Goal: Task Accomplishment & Management: Manage account settings

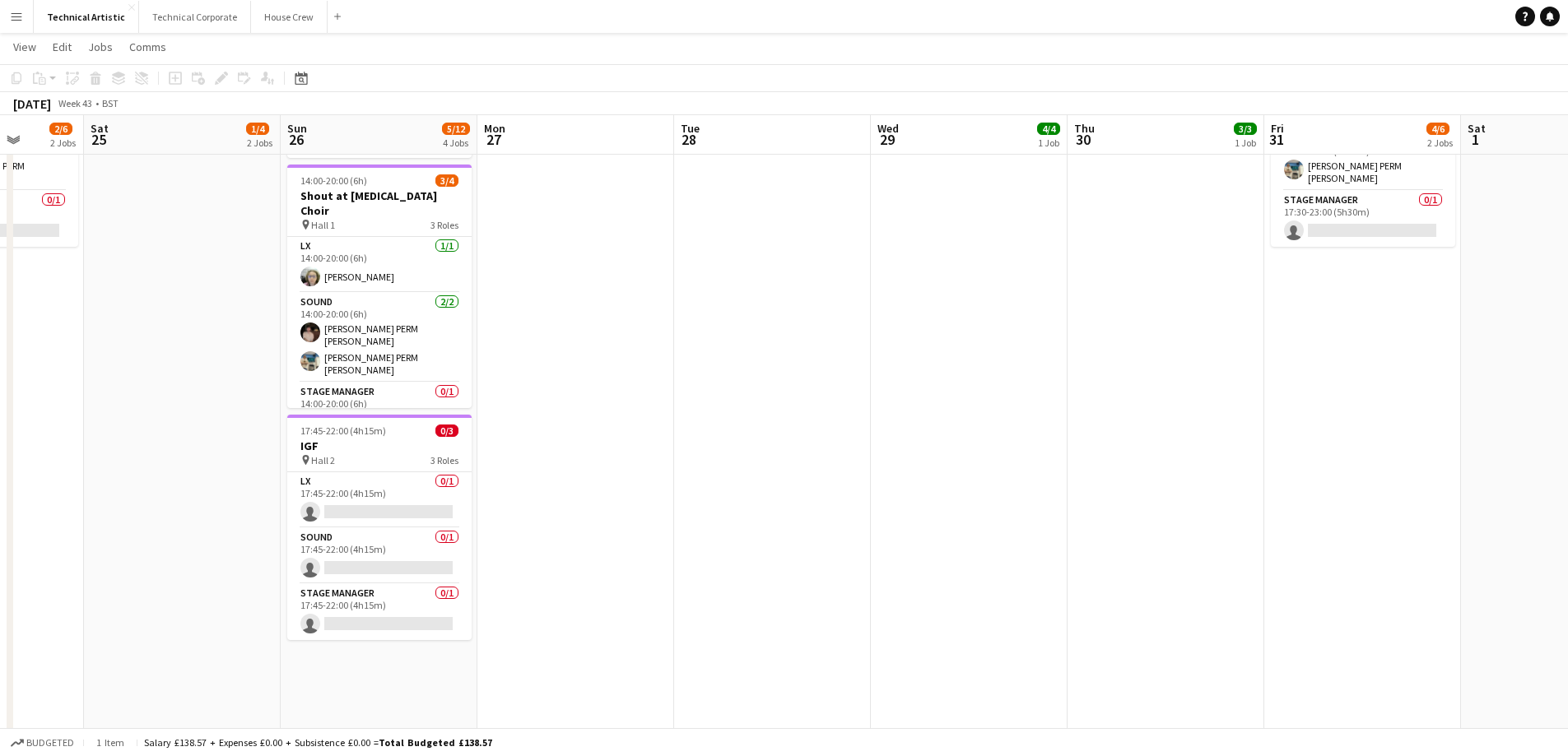
scroll to position [0, 570]
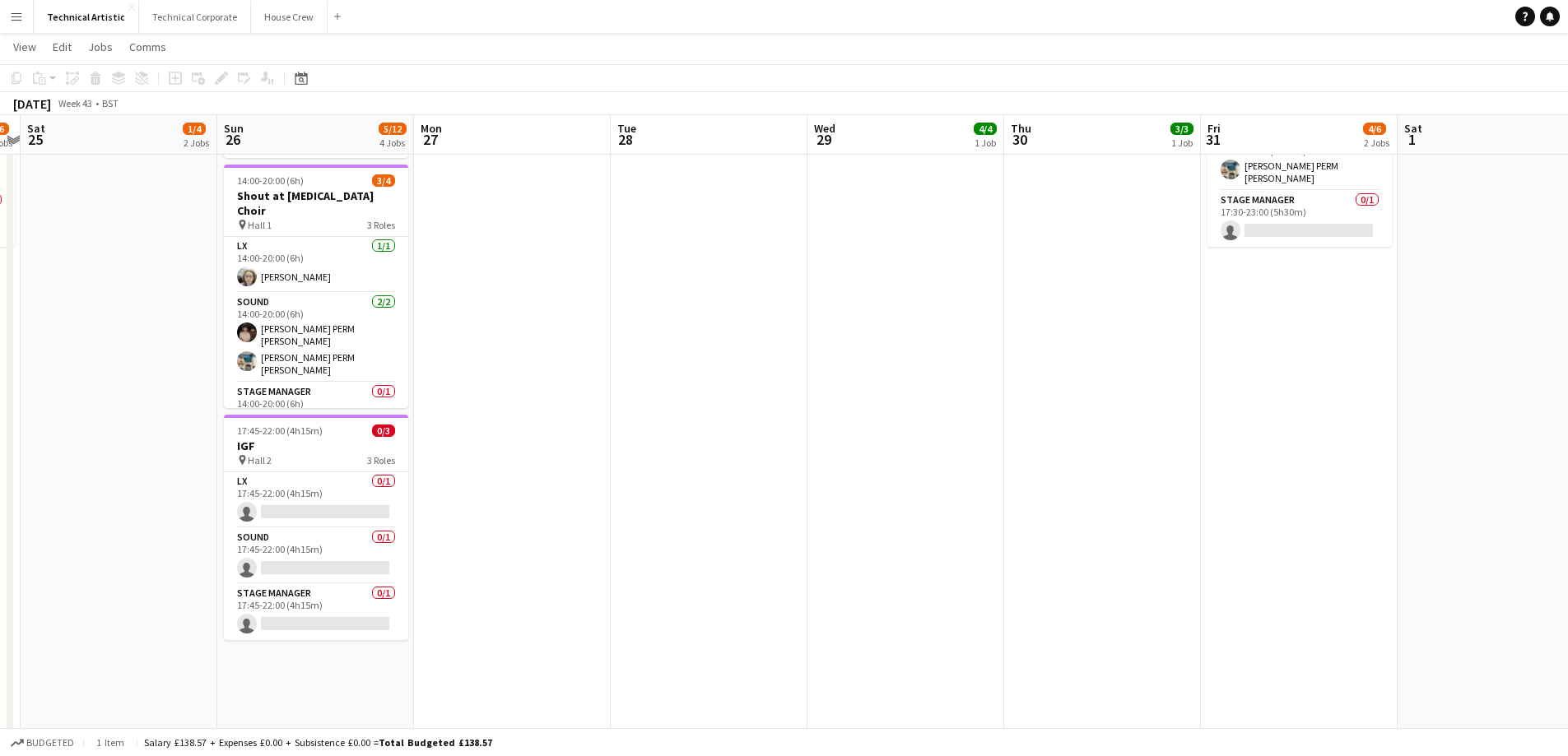
drag, startPoint x: 1468, startPoint y: 563, endPoint x: 29, endPoint y: 696, distance: 1445.1
click at [28, 696] on app-calendar-viewport "Wed 22 Thu 23 2/7 2 Jobs Fri 24 2/6 2 Jobs Sat 25 1/4 2 Jobs Sun 26 5/12 4 Jobs…" at bounding box center [784, 211] width 1568 height 1118
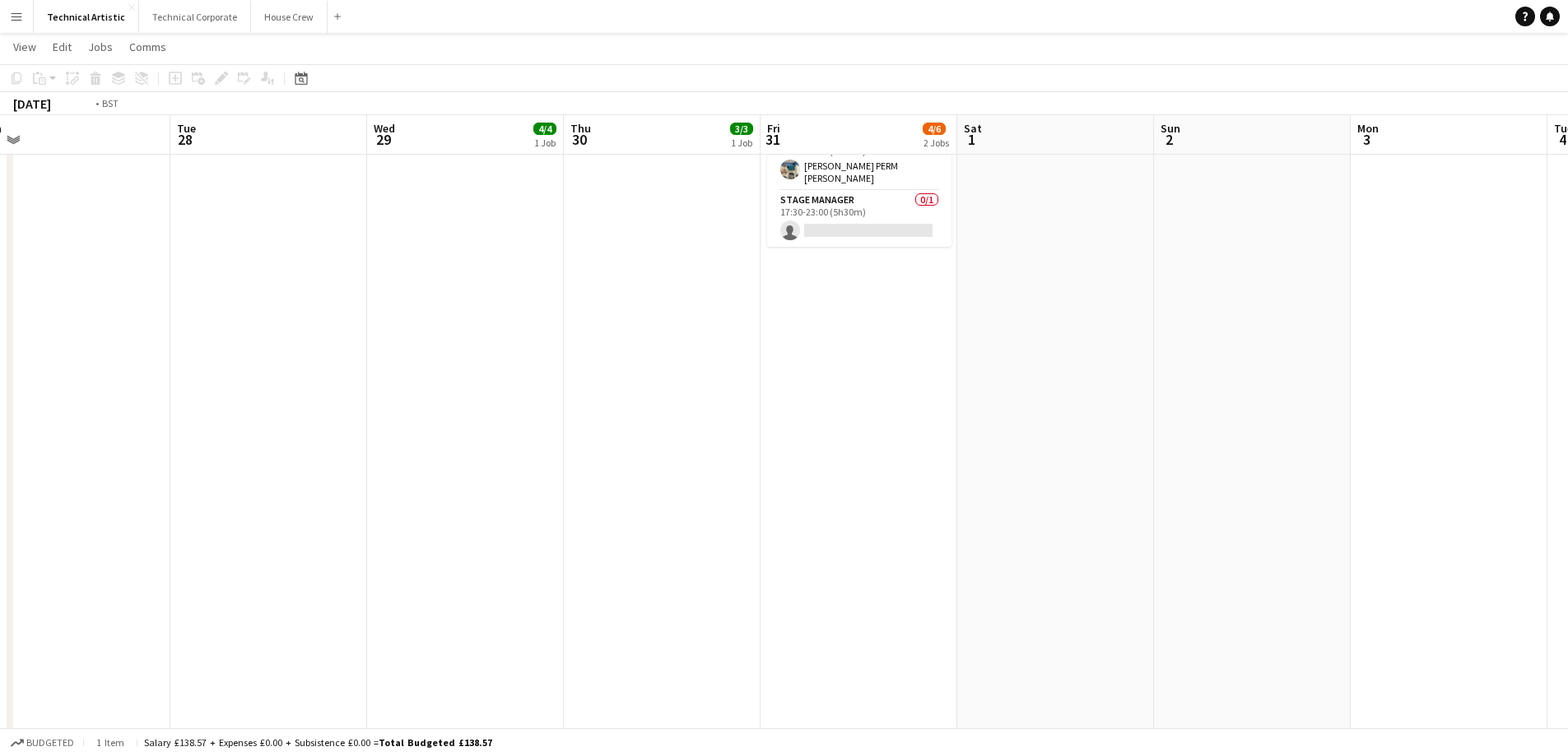
drag, startPoint x: 946, startPoint y: 363, endPoint x: 1495, endPoint y: 457, distance: 557.0
click at [1567, 461] on html "Menu Boards Boards Boards All jobs Status Workforce Workforce My Workforce Recr…" at bounding box center [784, 193] width 1568 height 1210
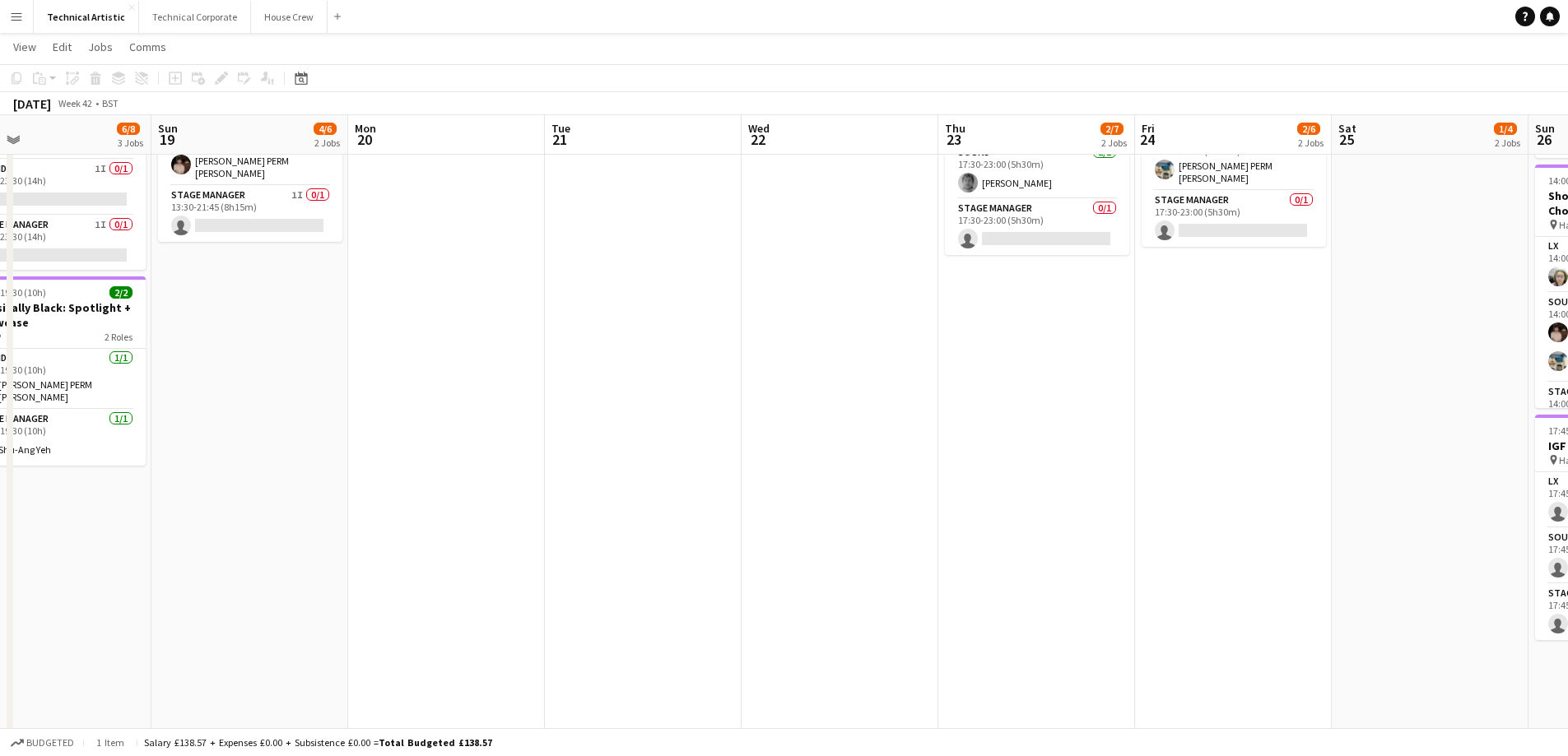
drag, startPoint x: 353, startPoint y: 527, endPoint x: 1548, endPoint y: 603, distance: 1197.4
click at [1566, 608] on app-calendar-viewport "Thu 16 Fri 17 5/7 2 Jobs Sat 18 6/8 3 Jobs Sun 19 4/6 2 Jobs Mon 20 Tue 21 Wed …" at bounding box center [784, 211] width 1568 height 1118
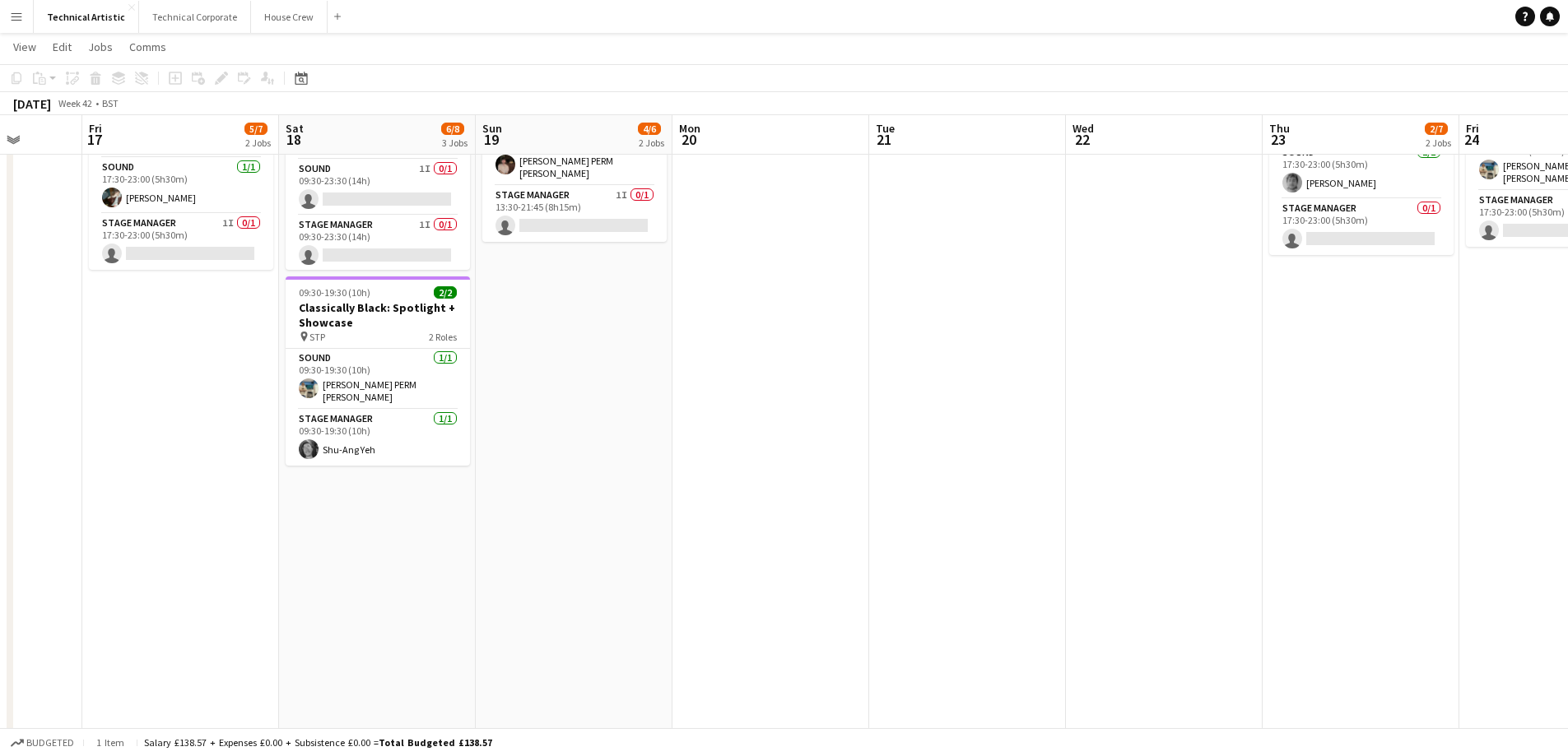
scroll to position [0, 484]
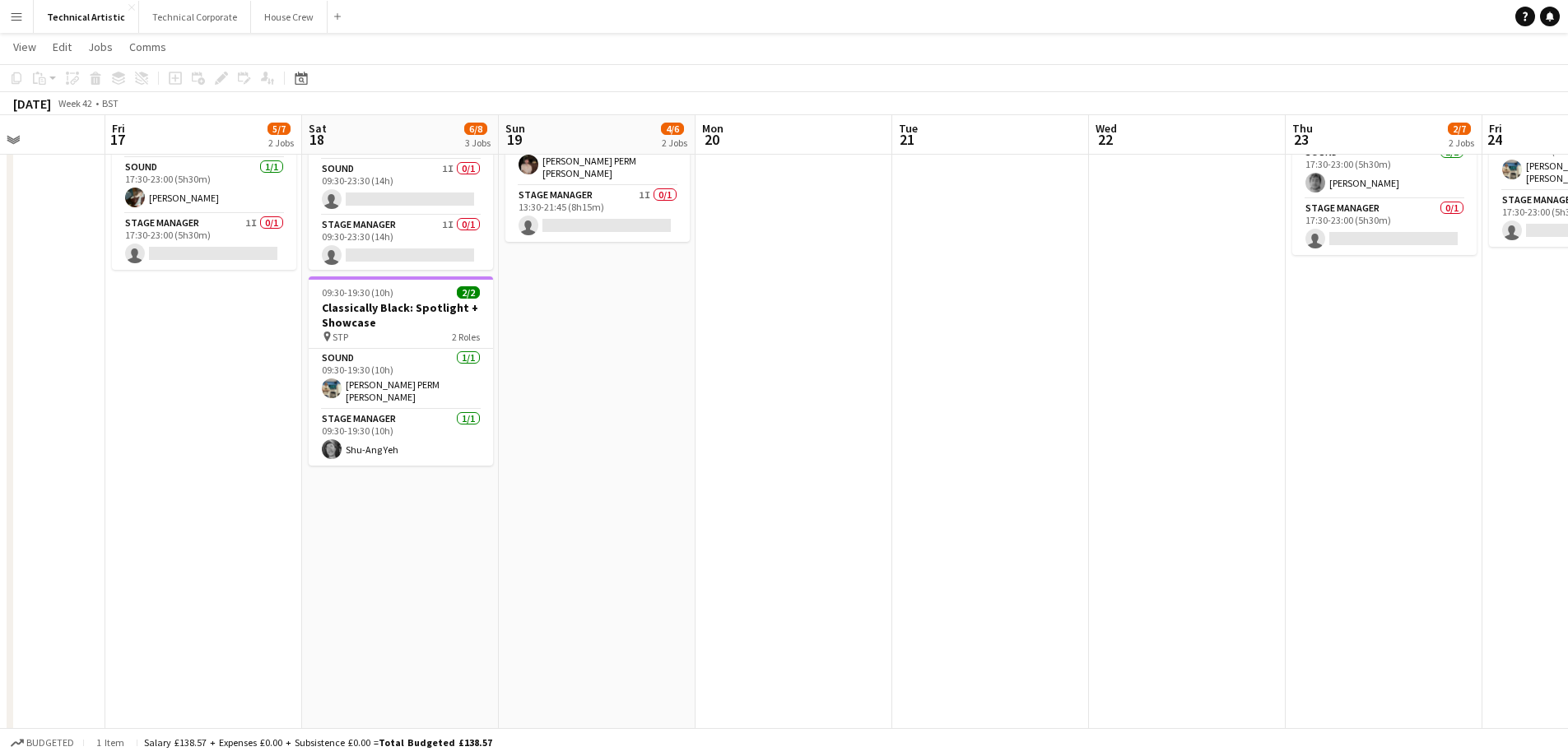
drag, startPoint x: 570, startPoint y: 546, endPoint x: 767, endPoint y: 565, distance: 197.9
click at [767, 565] on app-calendar-viewport "Tue 14 Wed 15 4/7 2 Jobs Thu 16 Fri 17 5/7 2 Jobs Sat 18 6/8 3 Jobs Sun 19 4/6 …" at bounding box center [784, 211] width 1568 height 1118
click at [373, 438] on app-card-role "Stage Manager [DATE] 09:30-19:30 (10h) [PERSON_NAME]" at bounding box center [401, 437] width 184 height 56
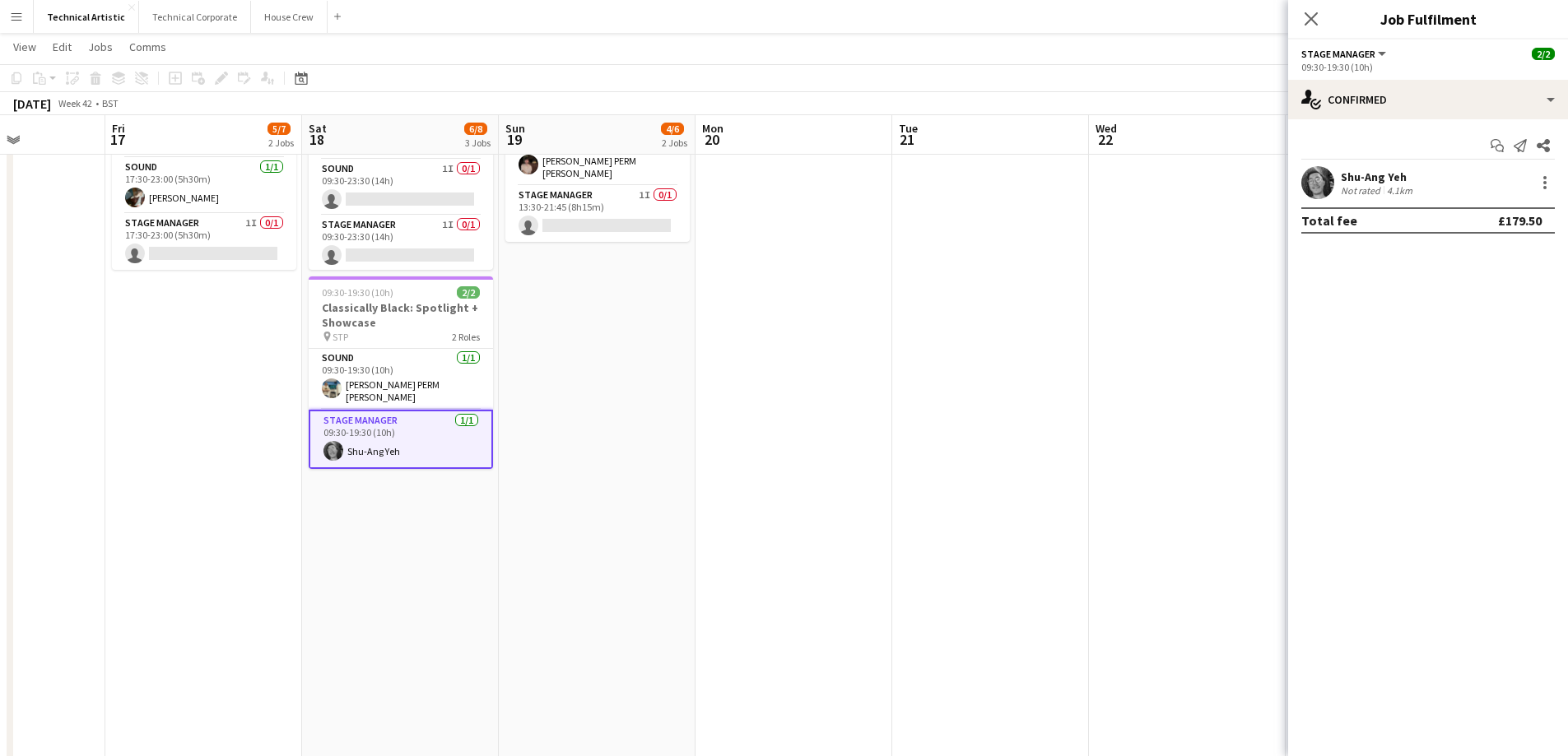
click at [558, 432] on app-date-cell "13:30-19:00 (5h30m) 2/3 Hermes Experiment pin Hall 2 3 Roles LX [DATE] 13:30-19…" at bounding box center [597, 272] width 197 height 997
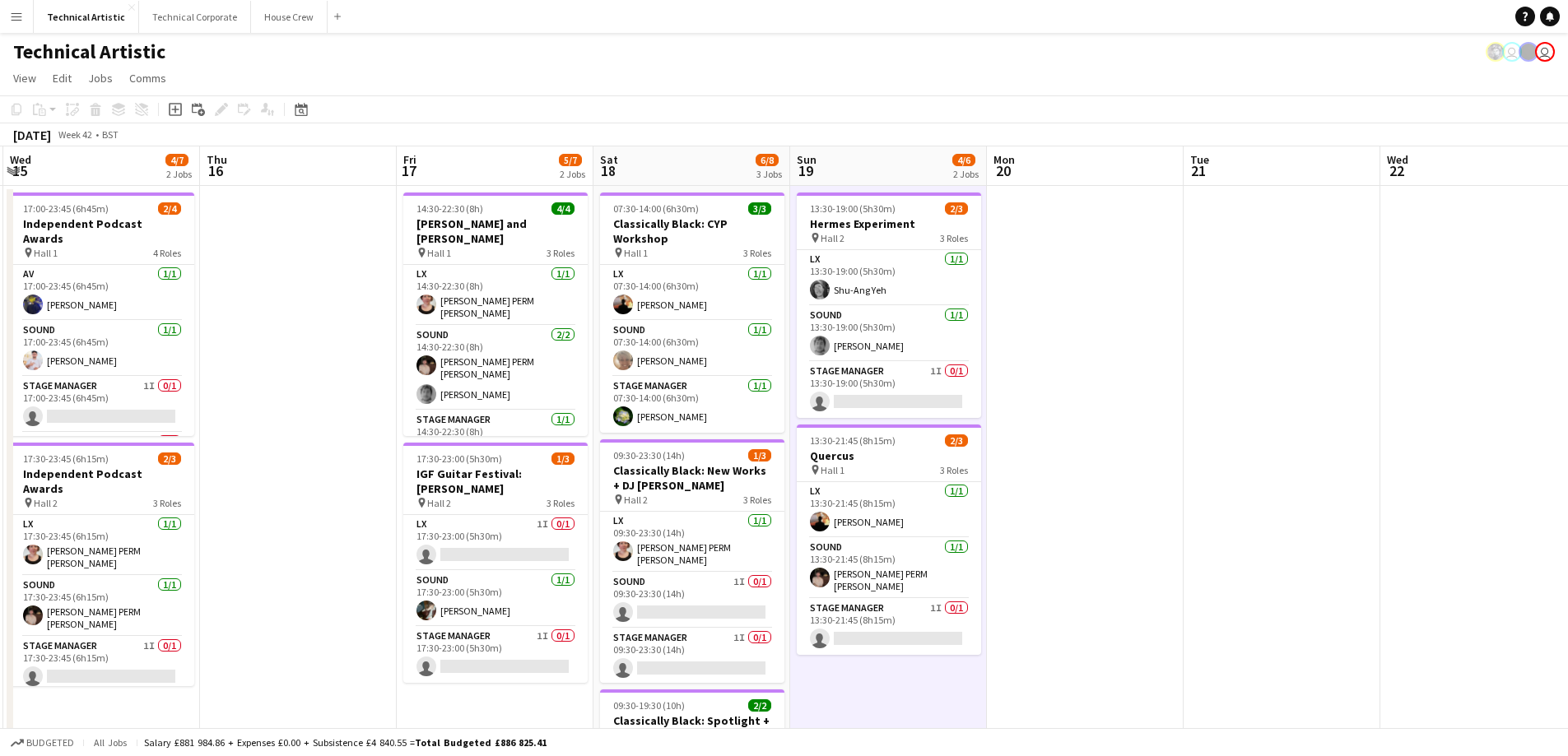
scroll to position [0, 415]
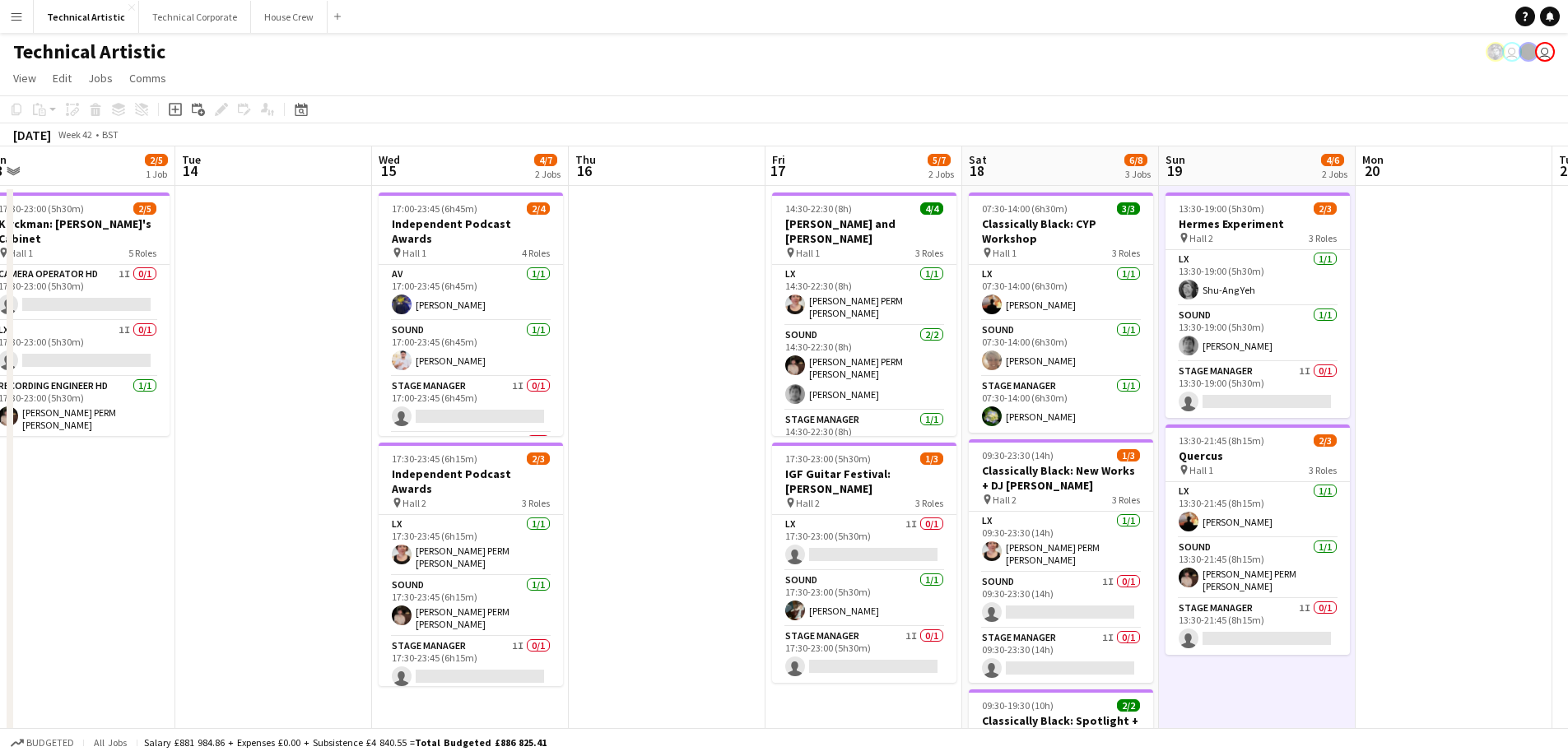
drag, startPoint x: 776, startPoint y: 451, endPoint x: 1434, endPoint y: 503, distance: 660.1
click at [1434, 503] on app-calendar-viewport "Sat 11 7/8 3 Jobs Sun 12 2/6 2 Jobs Mon 13 2/5 1 Job Tue 14 Wed 15 4/7 2 Jobs T…" at bounding box center [784, 665] width 1568 height 1036
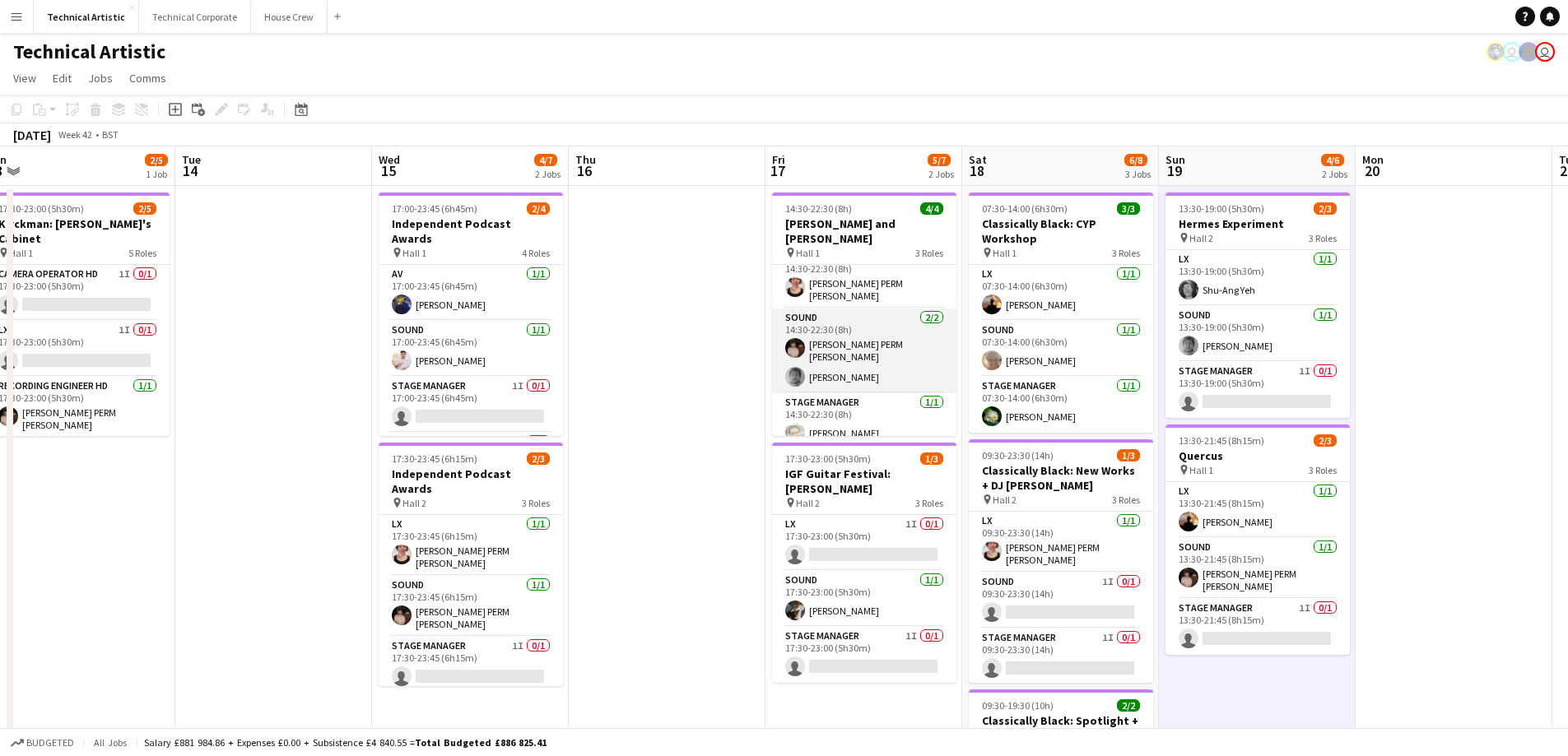
scroll to position [20, 0]
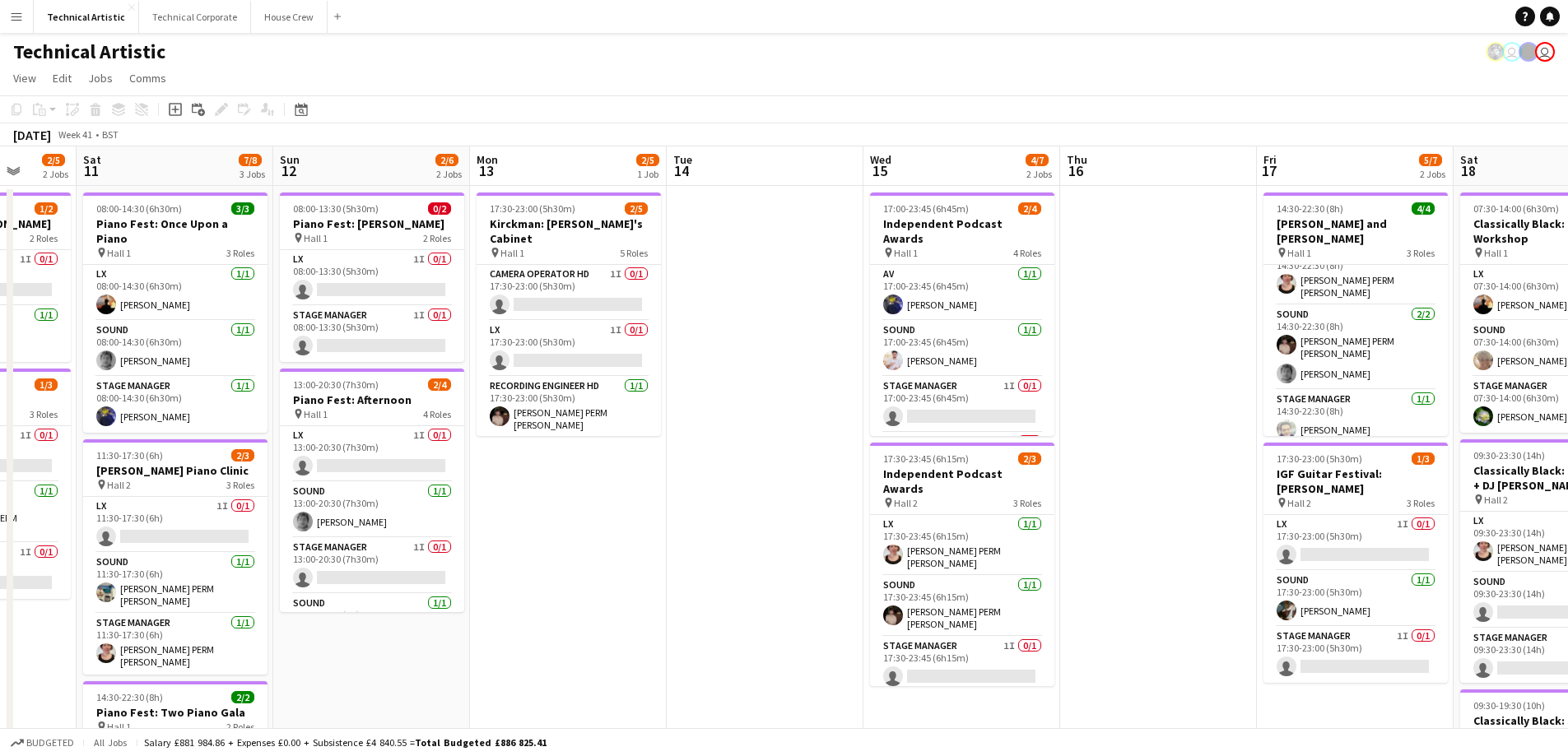
drag, startPoint x: 614, startPoint y: 454, endPoint x: 1106, endPoint y: 431, distance: 492.5
click at [1106, 431] on app-calendar-viewport "Wed 8 Thu 9 1/4 2 Jobs Fri 10 2/5 2 Jobs Sat 11 7/8 3 Jobs Sun 12 2/6 2 Jobs Mo…" at bounding box center [784, 665] width 1568 height 1036
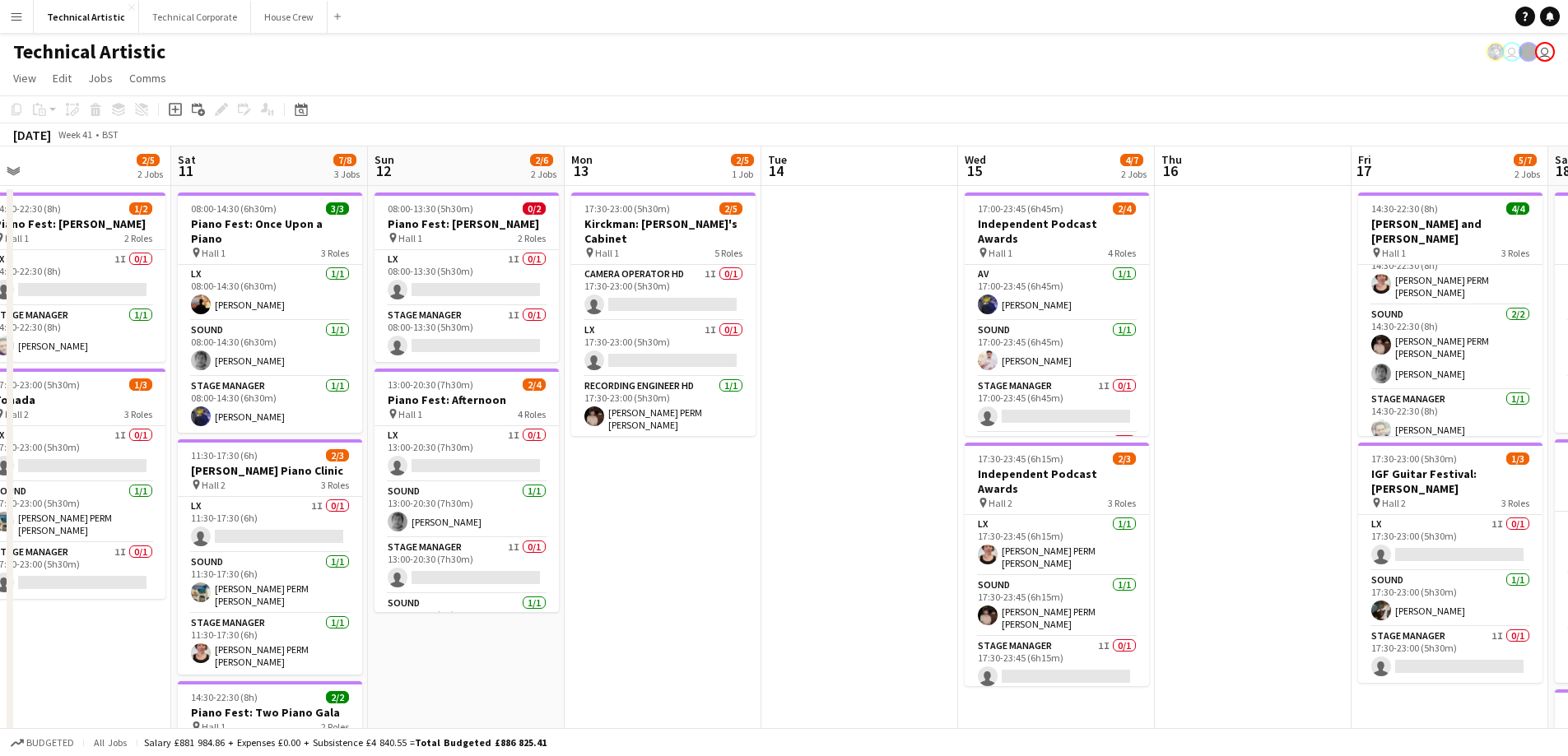
drag, startPoint x: 468, startPoint y: 552, endPoint x: 571, endPoint y: 557, distance: 103.1
click at [571, 557] on app-calendar-viewport "Wed 8 Thu 9 1/4 2 Jobs Fri 10 2/5 2 Jobs Sat 11 7/8 3 Jobs Sun 12 2/6 2 Jobs Mo…" at bounding box center [784, 665] width 1568 height 1036
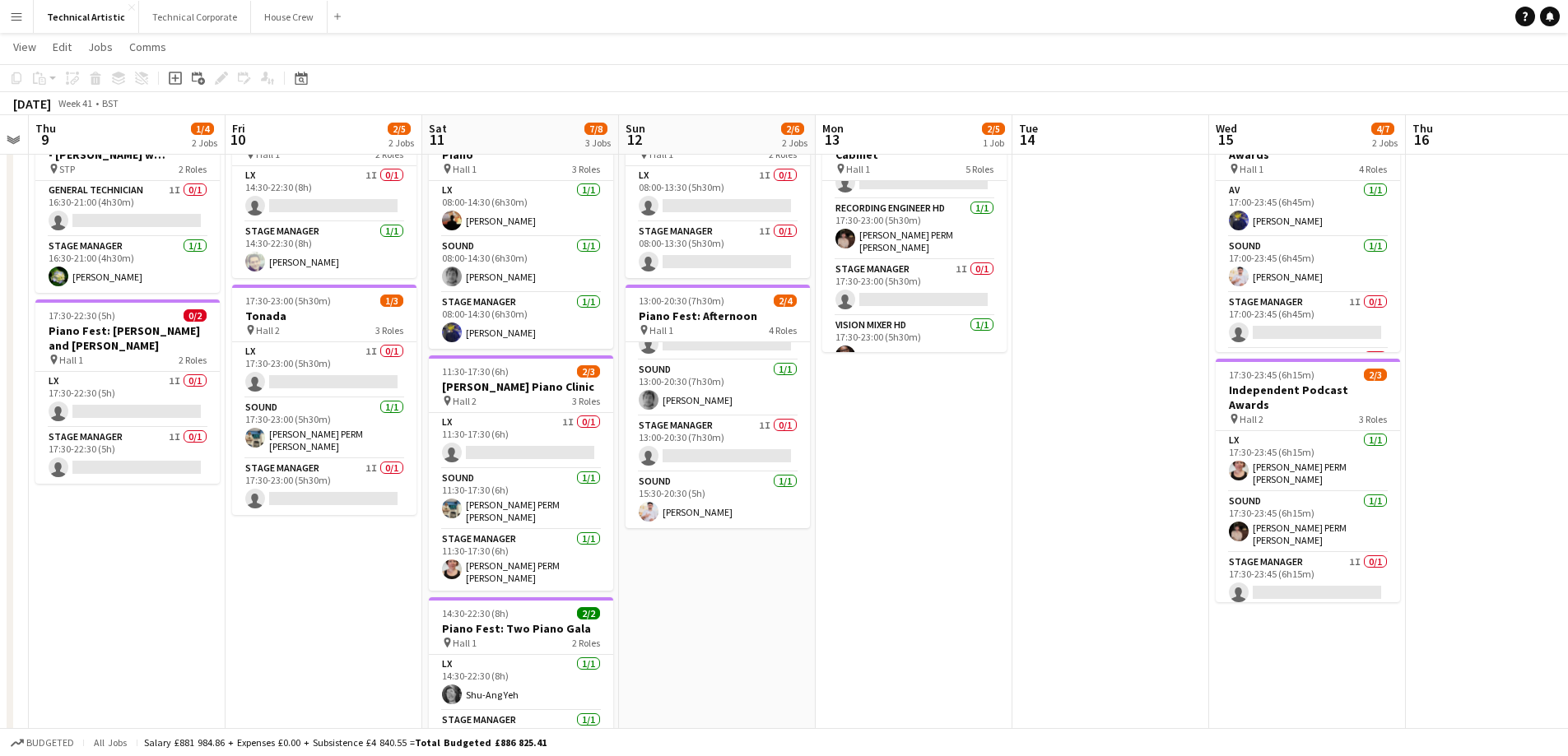
scroll to position [0, 508]
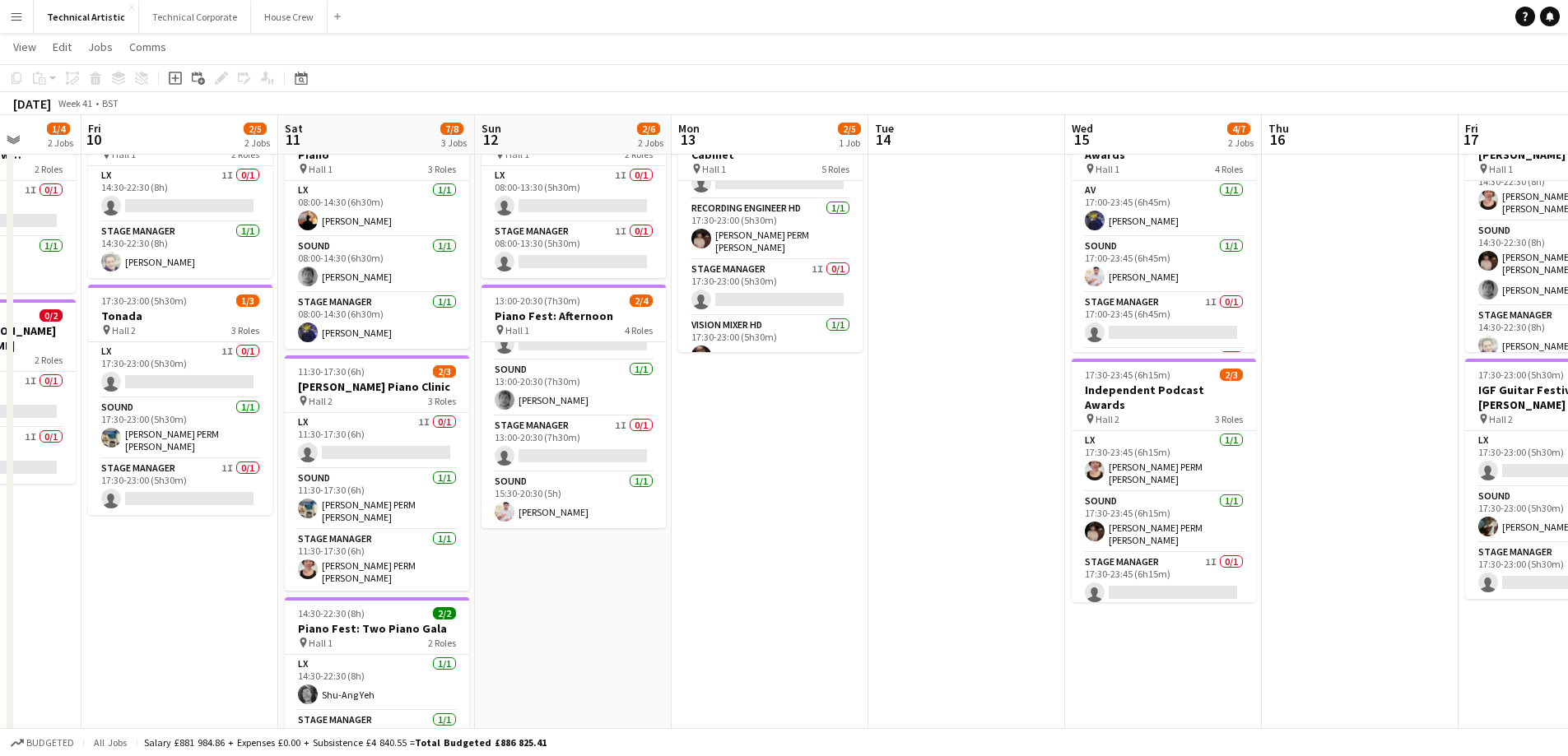
drag, startPoint x: 573, startPoint y: 668, endPoint x: 866, endPoint y: 640, distance: 294.3
click at [866, 641] on app-calendar-viewport "Tue 7 Wed 8 Thu 9 1/4 2 Jobs Fri 10 2/5 2 Jobs Sat 11 7/8 3 Jobs Sun 12 2/6 2 J…" at bounding box center [784, 541] width 1568 height 1118
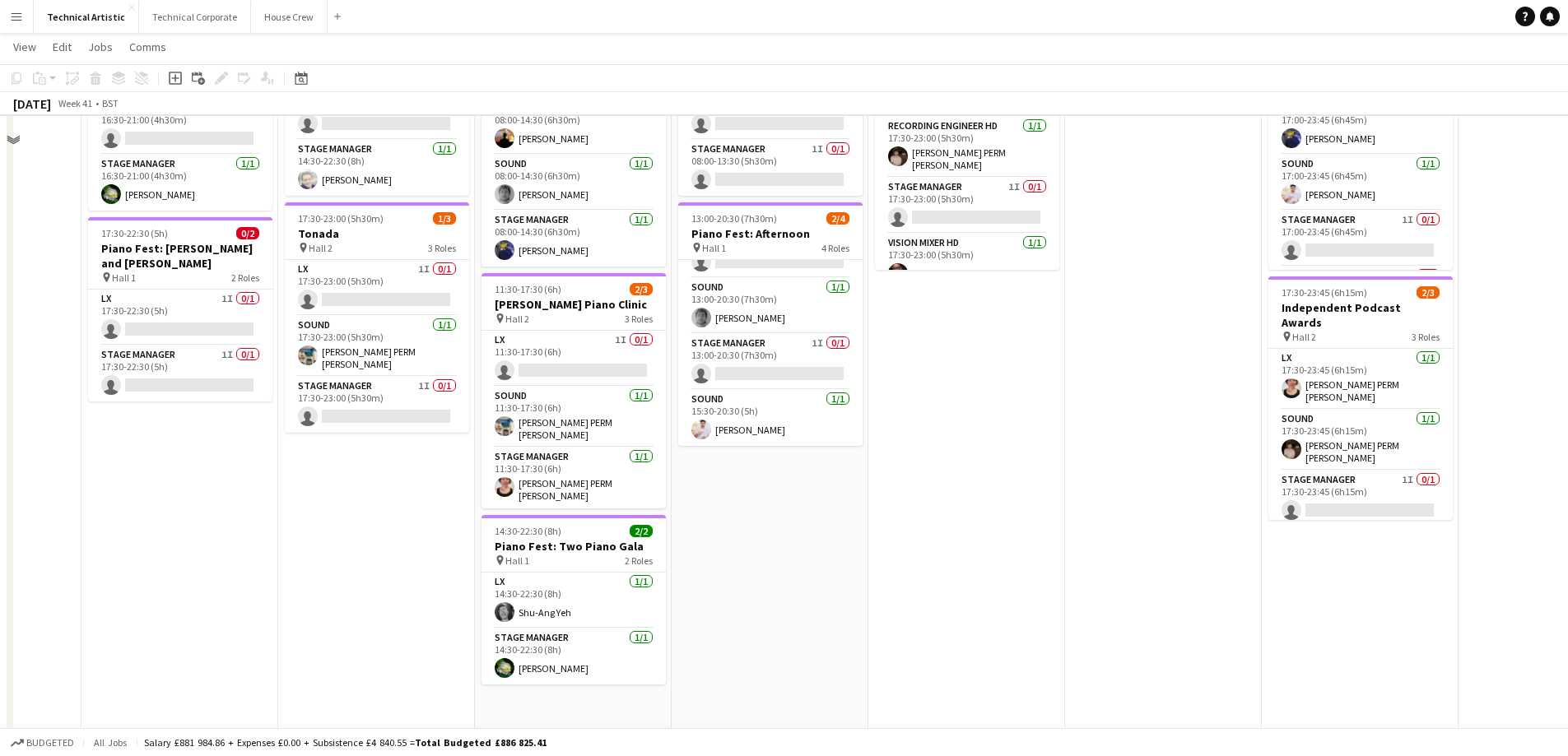
scroll to position [0, 0]
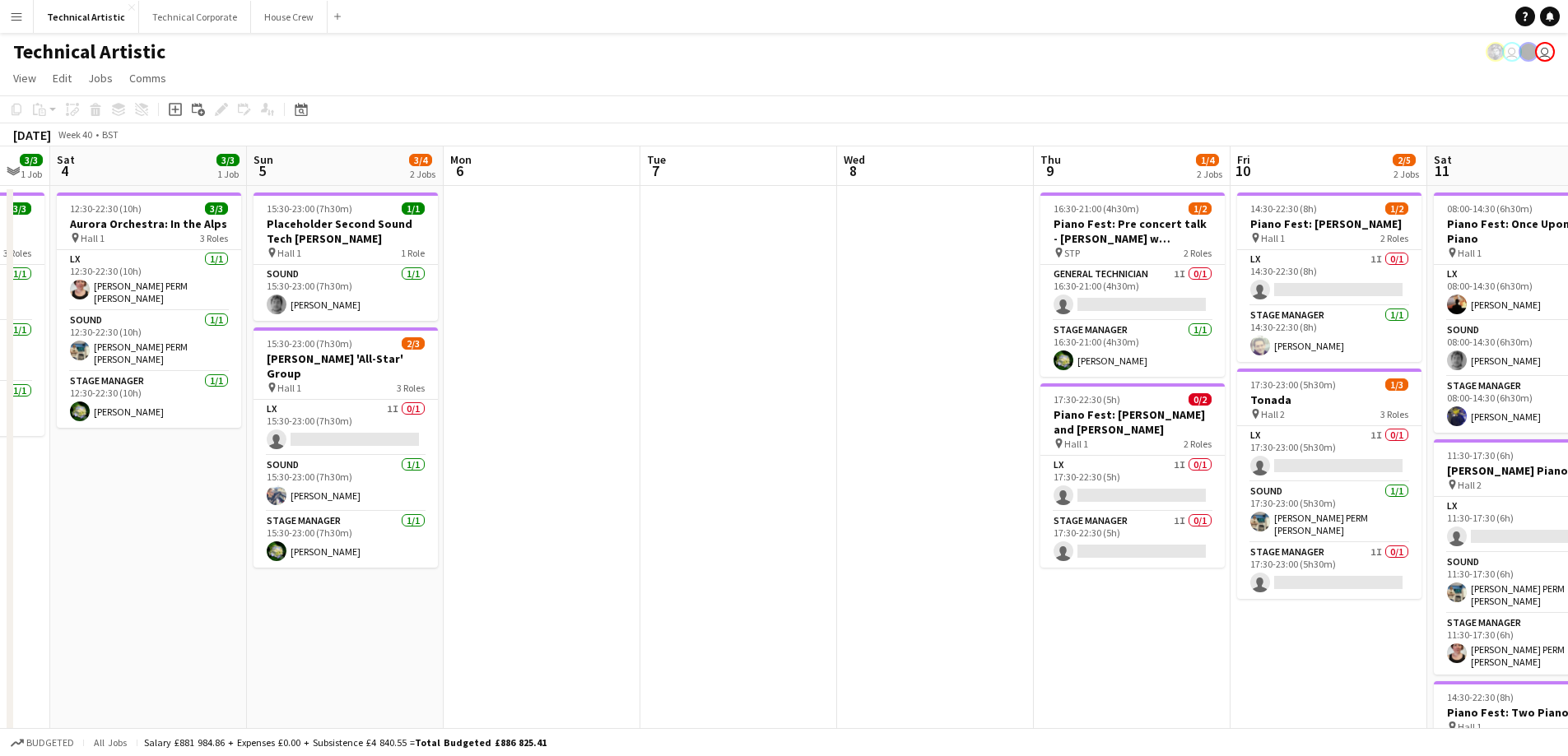
drag, startPoint x: 283, startPoint y: 594, endPoint x: 1091, endPoint y: 536, distance: 810.1
click at [1093, 537] on app-calendar-viewport "Thu 2 Fri 3 3/3 1 Job Sat 4 3/3 1 Job Sun 5 3/4 2 Jobs Mon 6 Tue 7 Wed 8 Thu 9 …" at bounding box center [784, 665] width 1568 height 1036
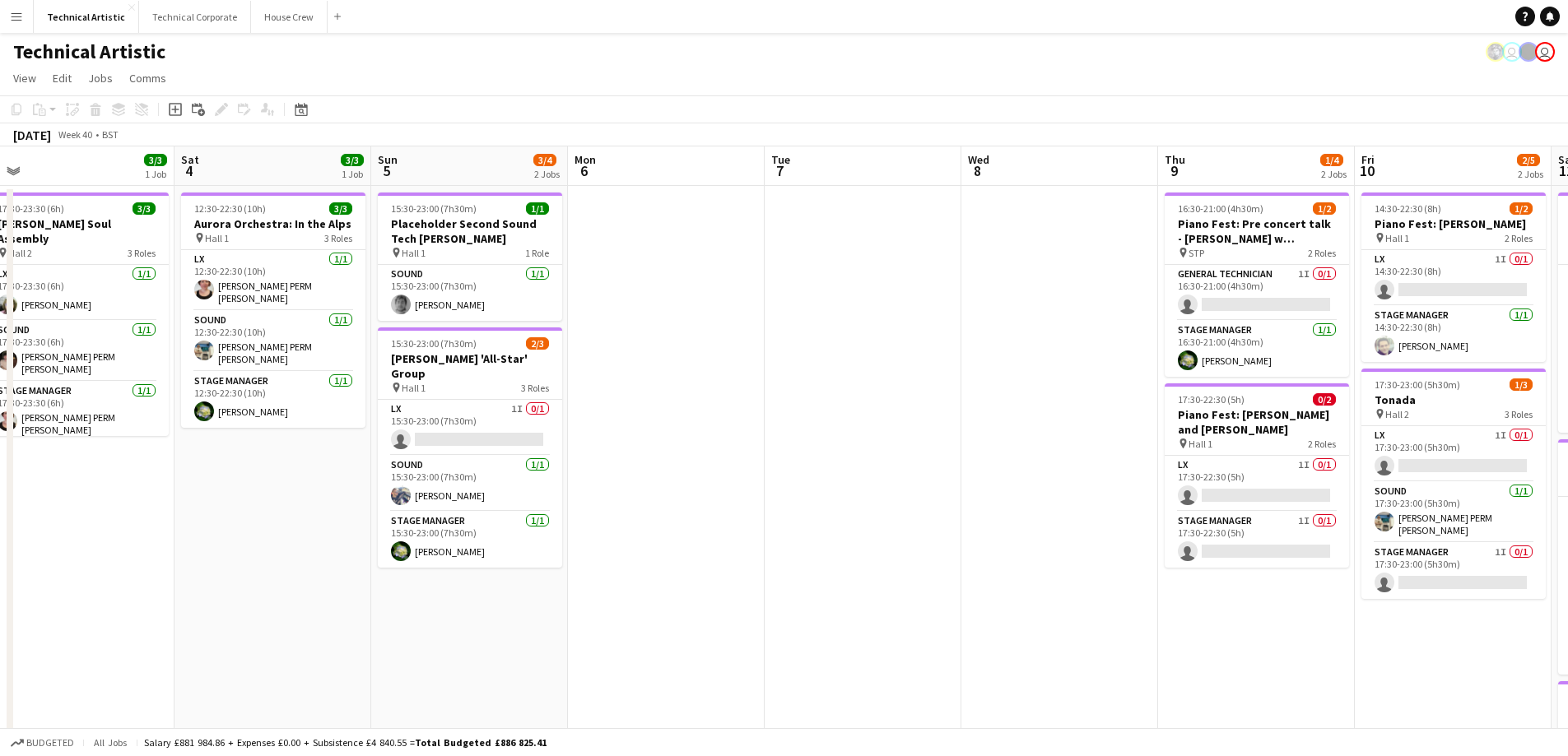
scroll to position [0, 415]
drag, startPoint x: 343, startPoint y: 530, endPoint x: 605, endPoint y: 527, distance: 262.0
click at [605, 527] on app-calendar-viewport "Wed 1 1/3 1 Job Thu 2 Fri 3 3/3 1 Job Sat 4 3/3 1 Job Sun 5 3/4 2 Jobs Mon 6 Tu…" at bounding box center [784, 665] width 1568 height 1036
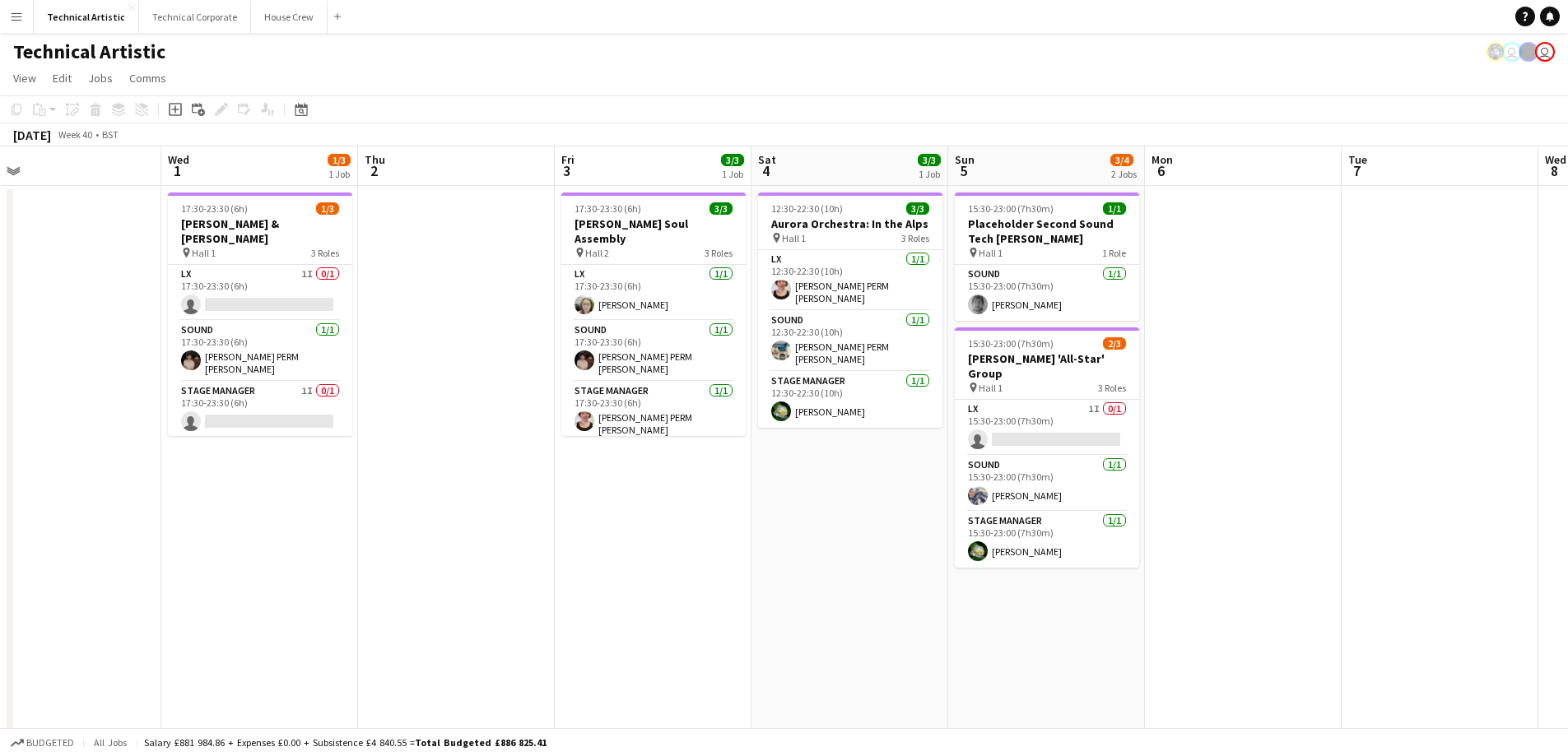
scroll to position [0, 429]
drag, startPoint x: 686, startPoint y: 502, endPoint x: 1261, endPoint y: 494, distance: 575.1
click at [1261, 494] on app-calendar-viewport "Sun 28 3/3 1 Job Mon 29 Tue 30 Wed 1 1/3 1 Job Thu 2 Fri 3 3/3 1 Job Sat 4 3/3 …" at bounding box center [784, 665] width 1568 height 1036
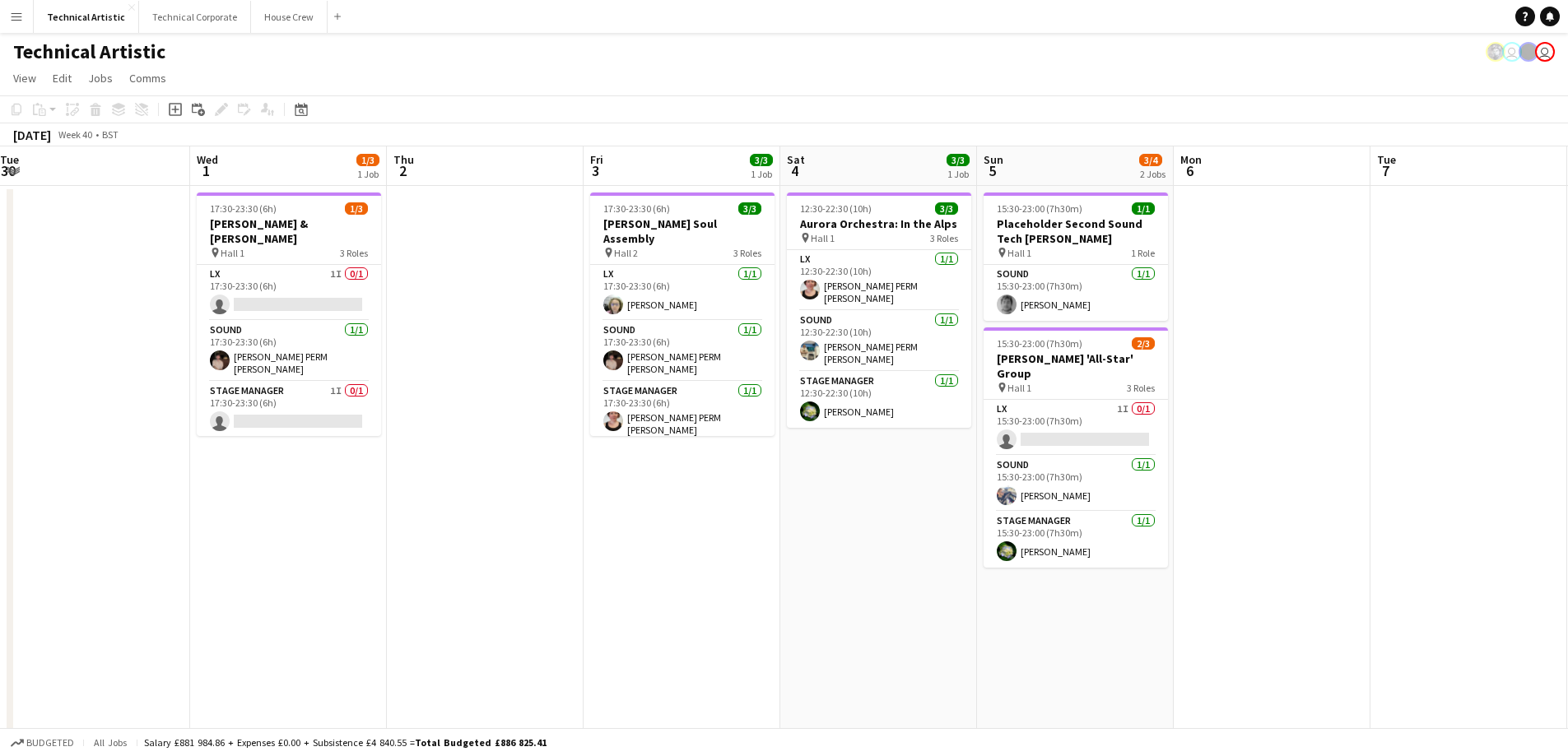
scroll to position [0, 364]
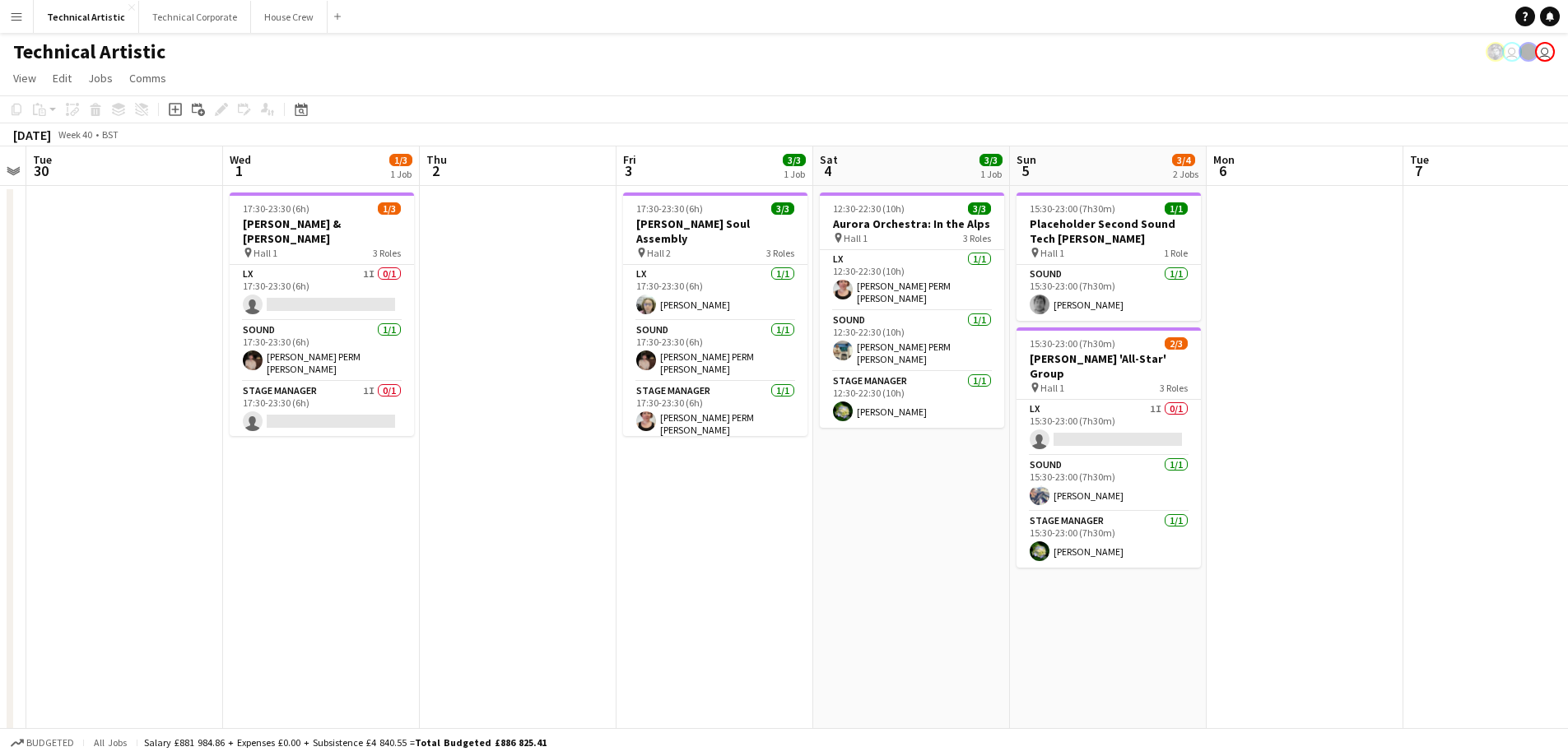
drag, startPoint x: 422, startPoint y: 529, endPoint x: 488, endPoint y: 523, distance: 66.3
click at [487, 523] on app-calendar-viewport "Sun 28 3/3 1 Job Mon 29 Tue 30 Wed 1 1/3 1 Job Thu 2 Fri 3 3/3 1 Job Sat 4 3/3 …" at bounding box center [784, 665] width 1568 height 1036
